Goal: Information Seeking & Learning: Compare options

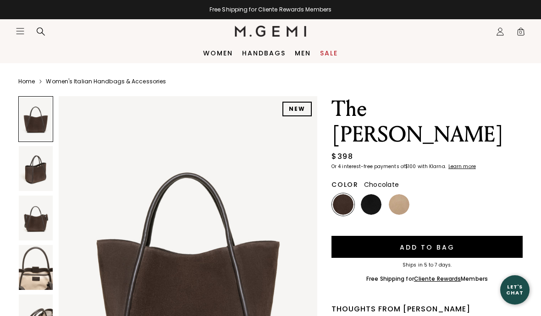
click at [402, 194] on img at bounding box center [399, 204] width 21 height 21
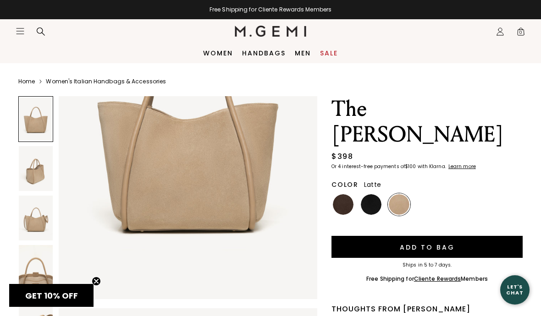
scroll to position [139, 0]
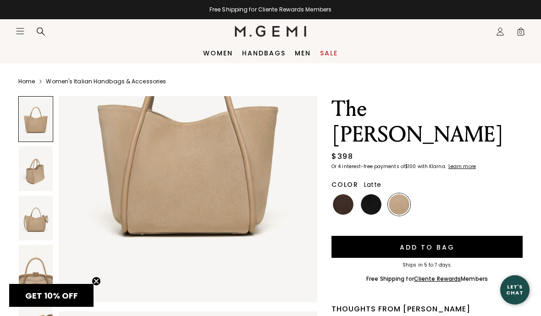
click at [38, 181] on img at bounding box center [36, 168] width 34 height 45
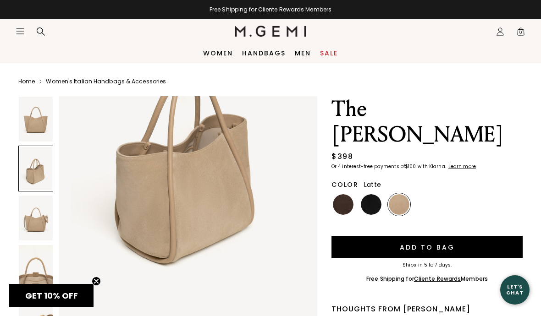
scroll to position [477, 0]
click at [36, 222] on img at bounding box center [36, 218] width 34 height 45
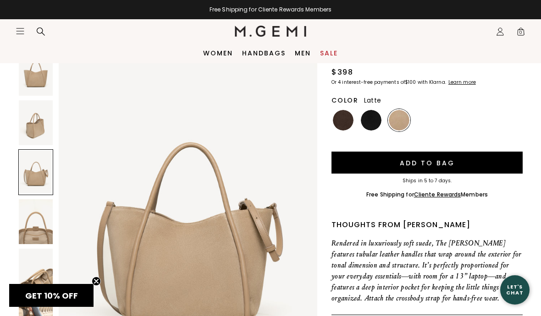
scroll to position [84, 0]
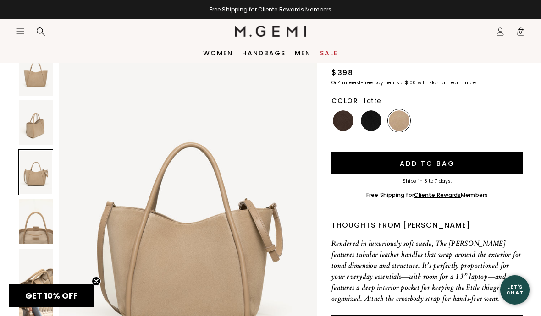
click at [40, 233] on img at bounding box center [36, 221] width 34 height 45
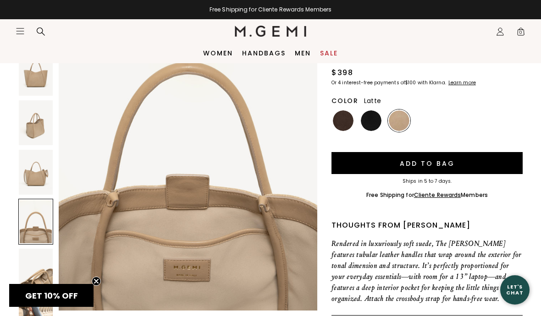
scroll to position [1146, 0]
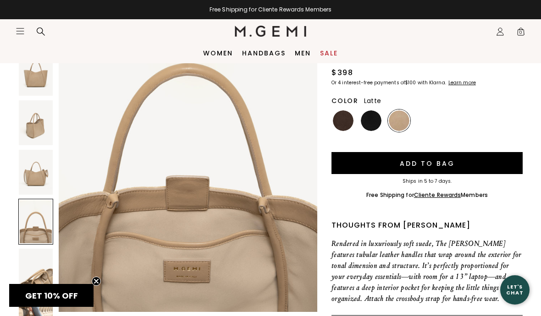
click at [42, 283] on img at bounding box center [36, 271] width 34 height 45
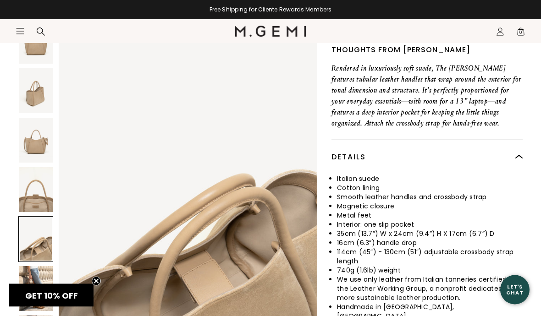
scroll to position [259, 0]
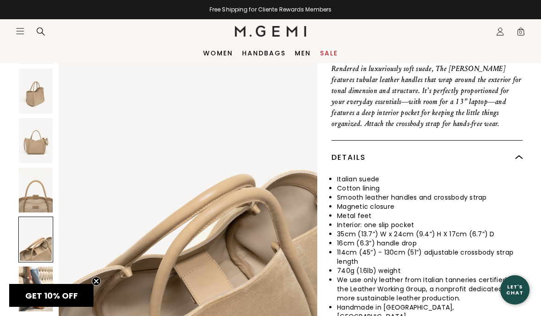
click at [38, 267] on img at bounding box center [36, 289] width 34 height 45
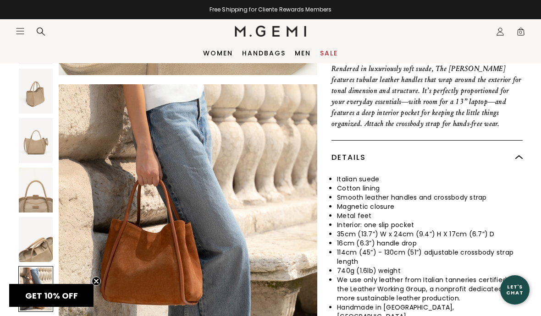
scroll to position [1770, 0]
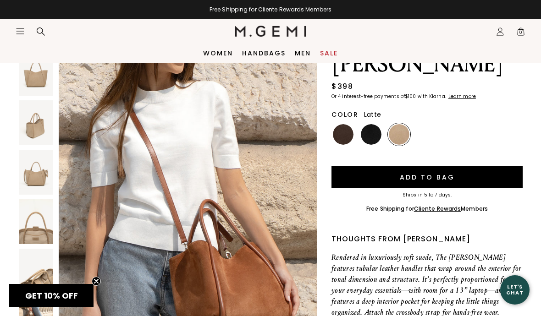
scroll to position [70, 0]
click at [373, 125] on img at bounding box center [371, 135] width 21 height 21
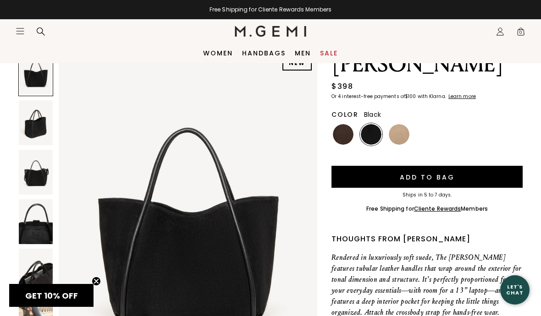
click at [347, 124] on img at bounding box center [343, 134] width 21 height 21
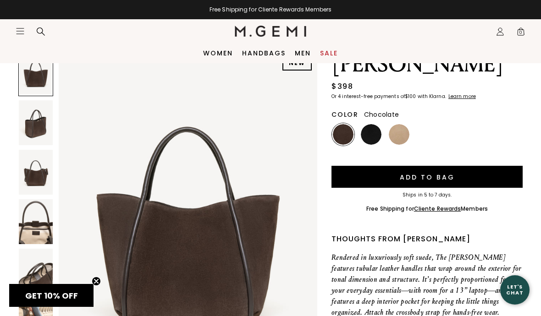
click at [400, 124] on img at bounding box center [399, 134] width 21 height 21
